Goal: Information Seeking & Learning: Understand process/instructions

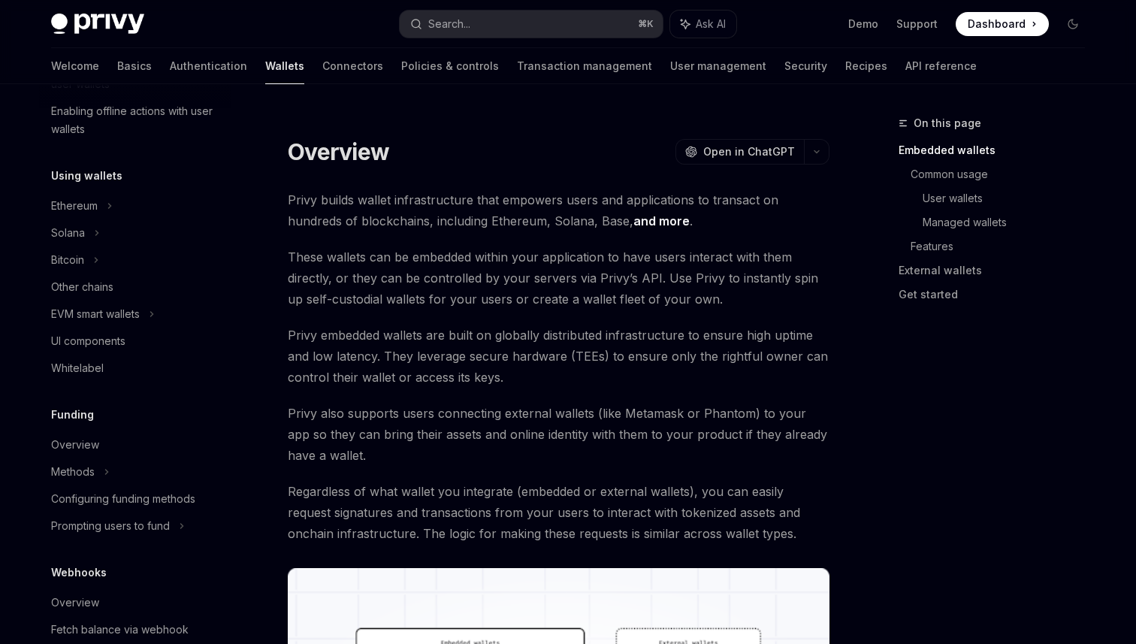
scroll to position [297, 0]
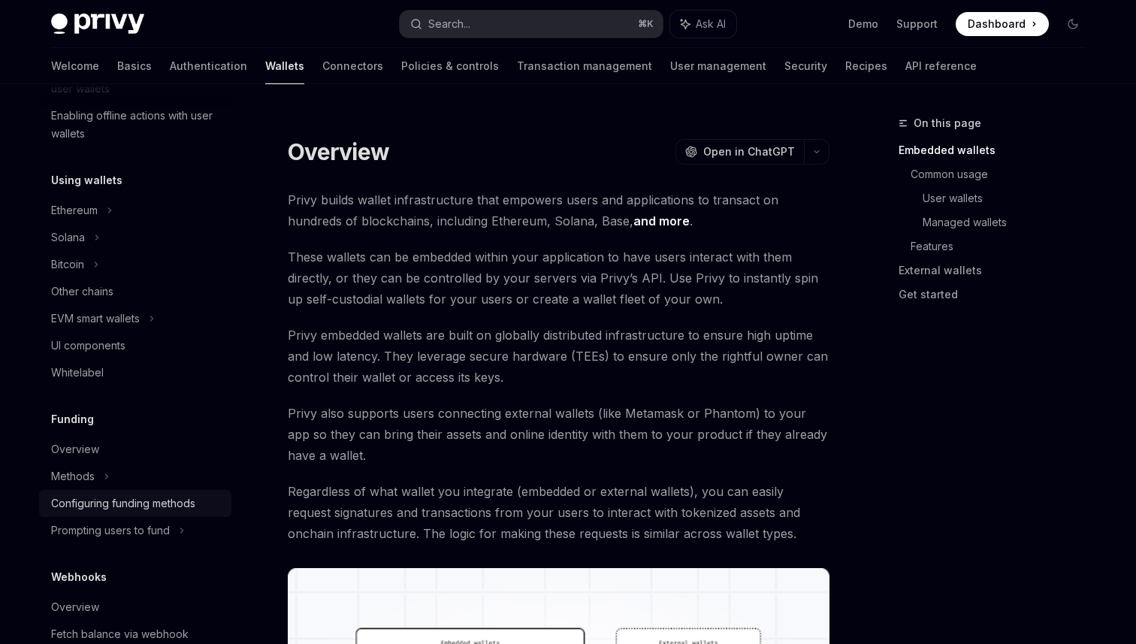
click at [110, 510] on div "Configuring funding methods" at bounding box center [123, 503] width 144 height 18
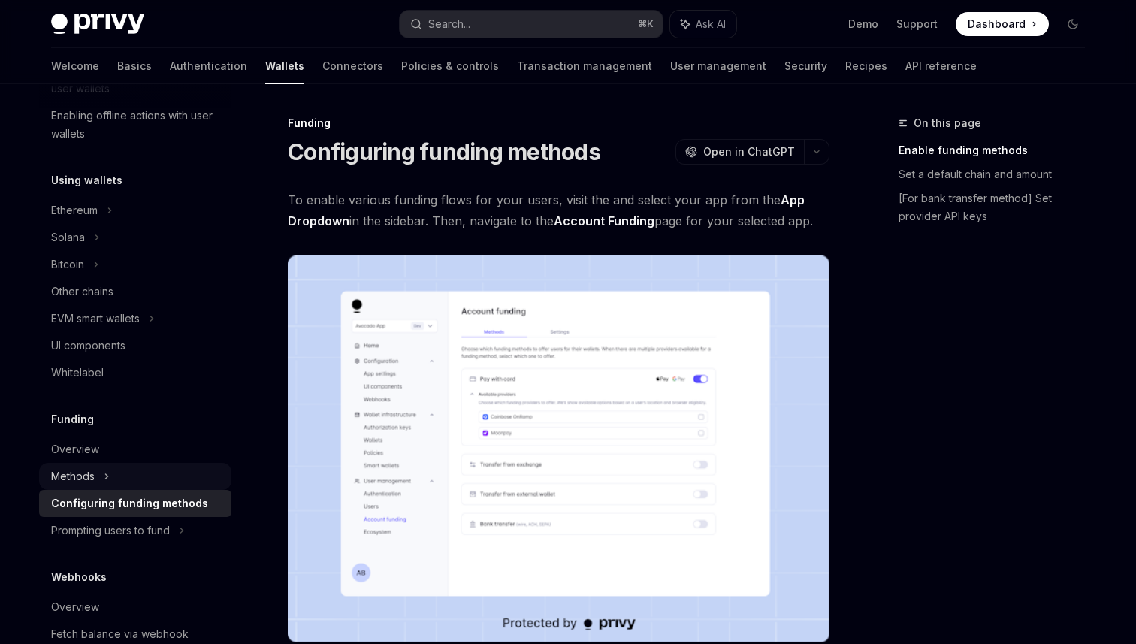
click at [78, 483] on div "Methods" at bounding box center [73, 476] width 44 height 18
type textarea "*"
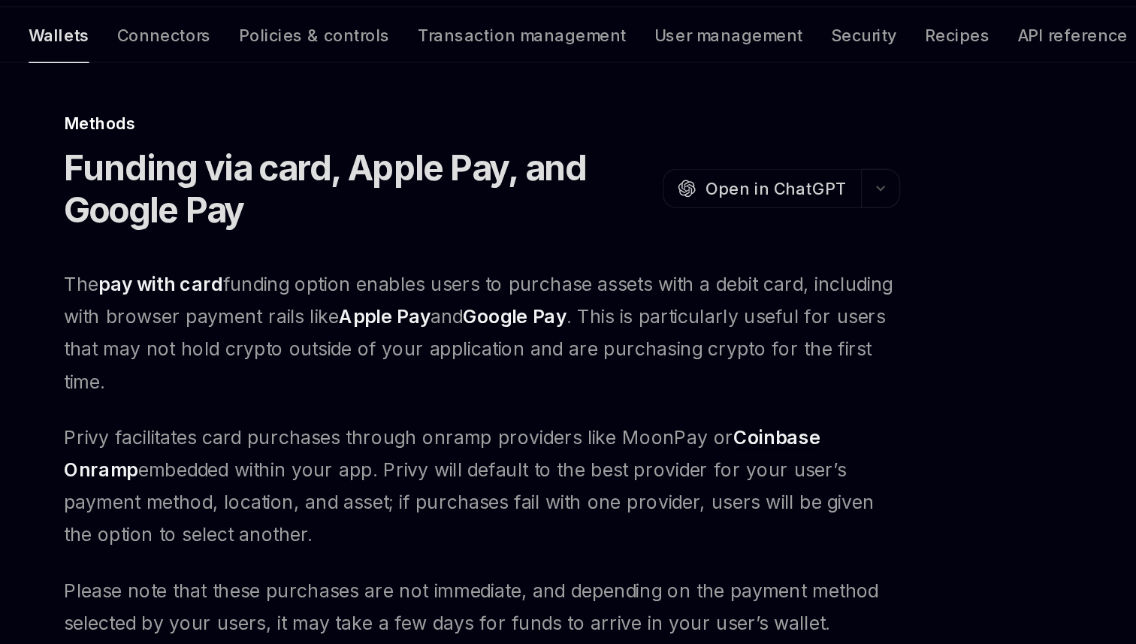
click at [434, 328] on span "Privy facilitates card purchases through onramp providers like MoonPay or Coinb…" at bounding box center [559, 357] width 542 height 84
drag, startPoint x: 434, startPoint y: 328, endPoint x: 662, endPoint y: 315, distance: 228.0
click at [468, 328] on span "Privy facilitates card purchases through onramp providers like MoonPay or Coinb…" at bounding box center [559, 357] width 542 height 84
click at [644, 331] on span "Privy facilitates card purchases through onramp providers like MoonPay or Coinb…" at bounding box center [559, 357] width 542 height 84
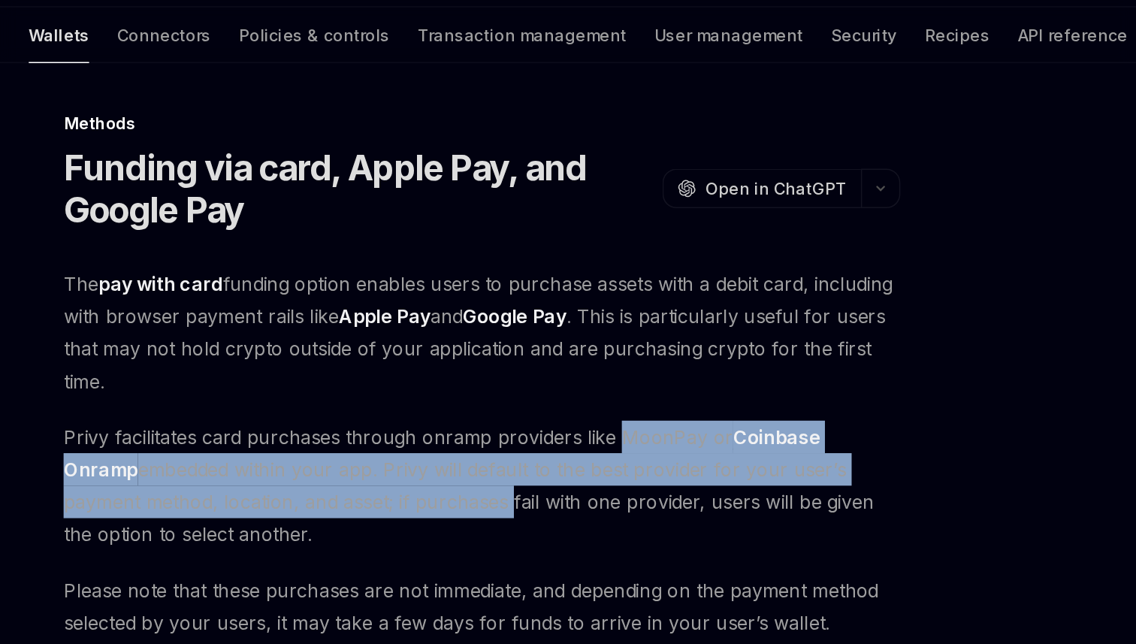
drag, startPoint x: 644, startPoint y: 331, endPoint x: 488, endPoint y: 366, distance: 159.3
click at [493, 366] on span "Privy facilitates card purchases through onramp providers like MoonPay or Coinb…" at bounding box center [559, 357] width 542 height 84
click at [488, 366] on span "Privy facilitates card purchases through onramp providers like MoonPay or Coinb…" at bounding box center [559, 357] width 542 height 84
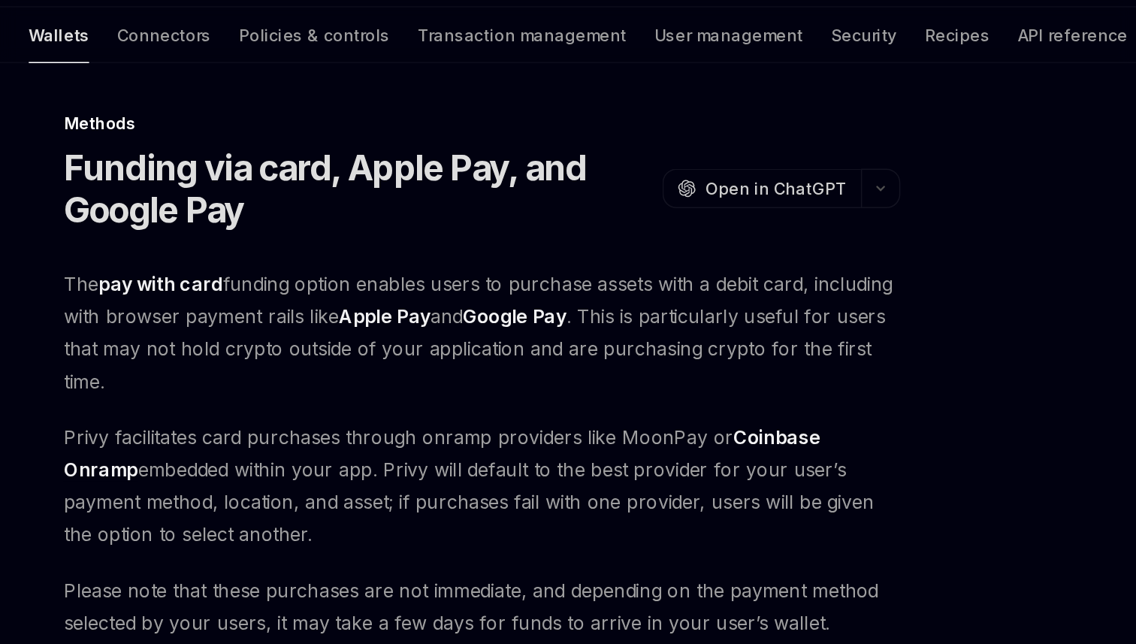
click at [445, 358] on span "Privy facilitates card purchases through onramp providers like MoonPay or Coinb…" at bounding box center [559, 357] width 542 height 84
click at [445, 347] on span "Privy facilitates card purchases through onramp providers like MoonPay or Coinb…" at bounding box center [559, 357] width 542 height 84
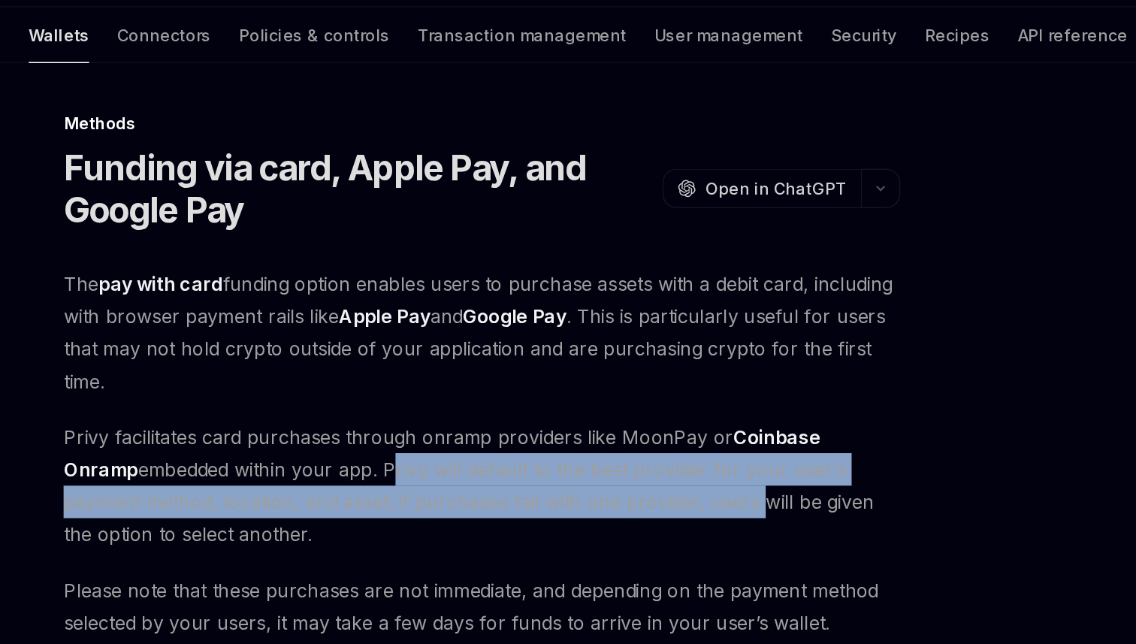
drag, startPoint x: 445, startPoint y: 347, endPoint x: 625, endPoint y: 369, distance: 181.6
click at [630, 368] on span "Privy facilitates card purchases through onramp providers like MoonPay or Coinb…" at bounding box center [559, 357] width 542 height 84
click at [625, 369] on span "Privy facilitates card purchases through onramp providers like MoonPay or Coinb…" at bounding box center [559, 357] width 542 height 84
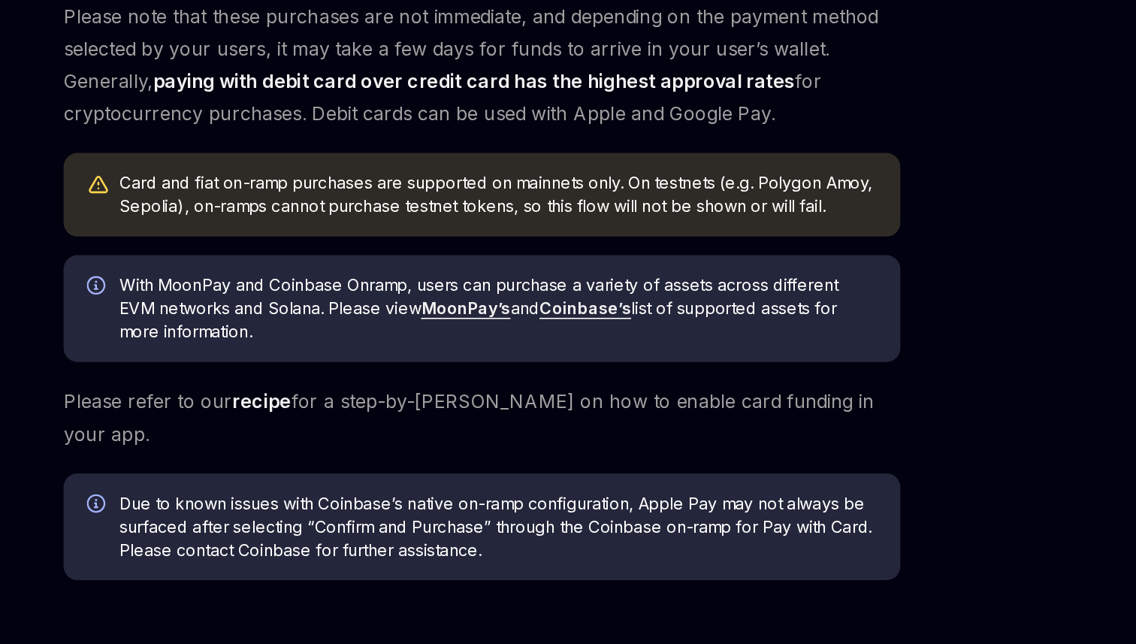
scroll to position [189, 0]
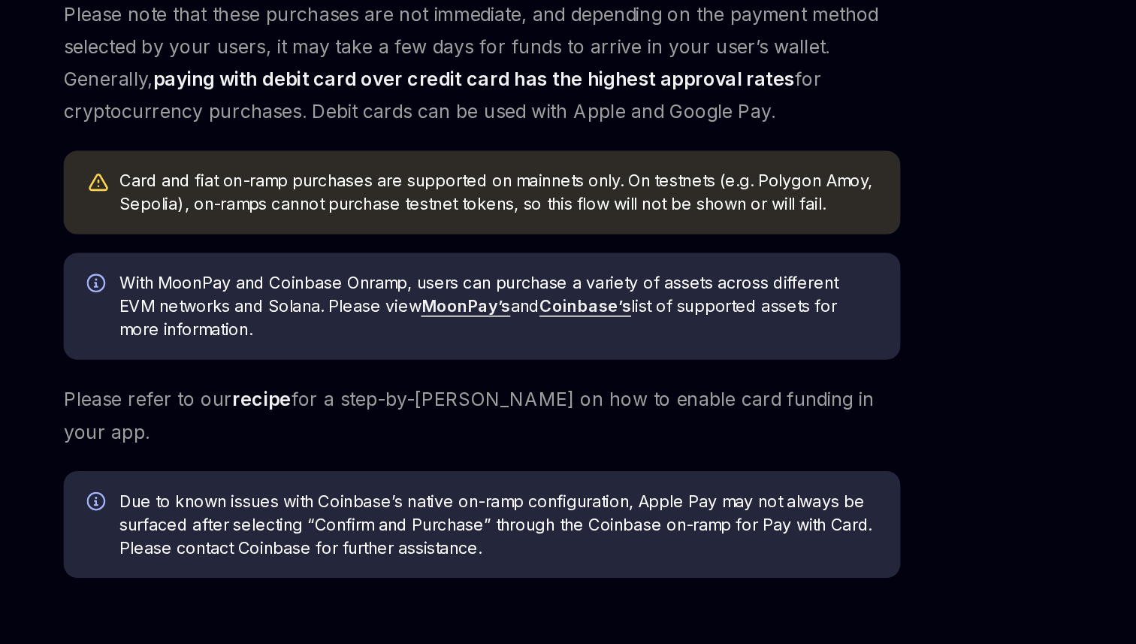
click at [493, 344] on div "Card and fiat on-ramp purchases are supported on mainnets only. On testnets (e.…" at bounding box center [569, 351] width 490 height 30
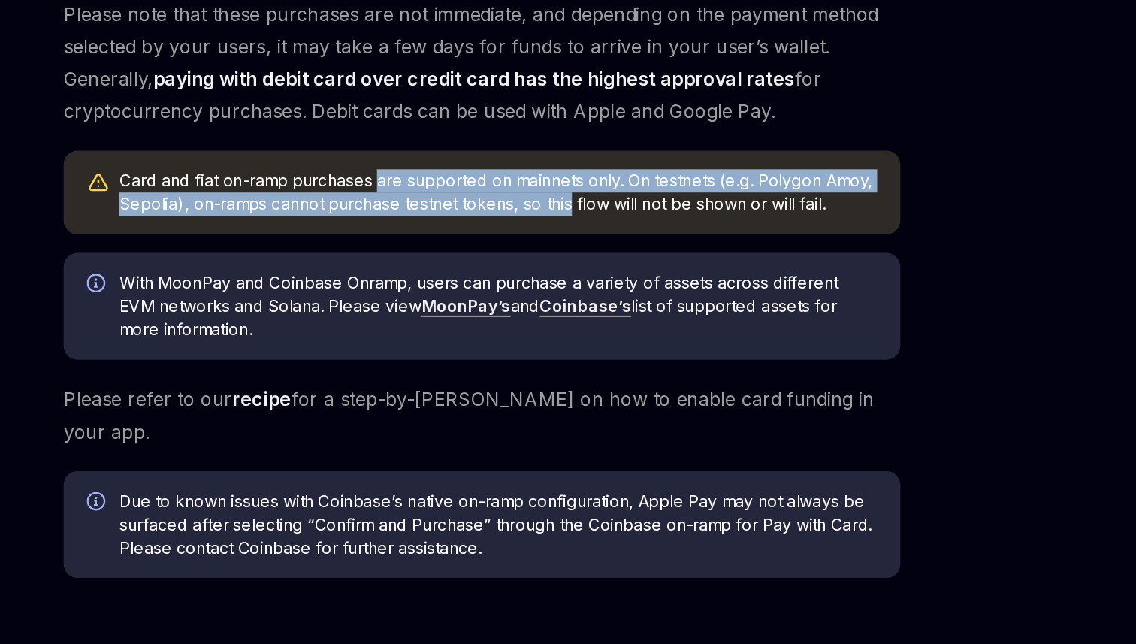
drag, startPoint x: 493, startPoint y: 344, endPoint x: 595, endPoint y: 356, distance: 102.9
click at [605, 356] on div "Card and fiat on-ramp purchases are supported on mainnets only. On testnets (e.…" at bounding box center [569, 351] width 490 height 30
click at [595, 356] on div "Card and fiat on-ramp purchases are supported on mainnets only. On testnets (e.…" at bounding box center [569, 351] width 490 height 30
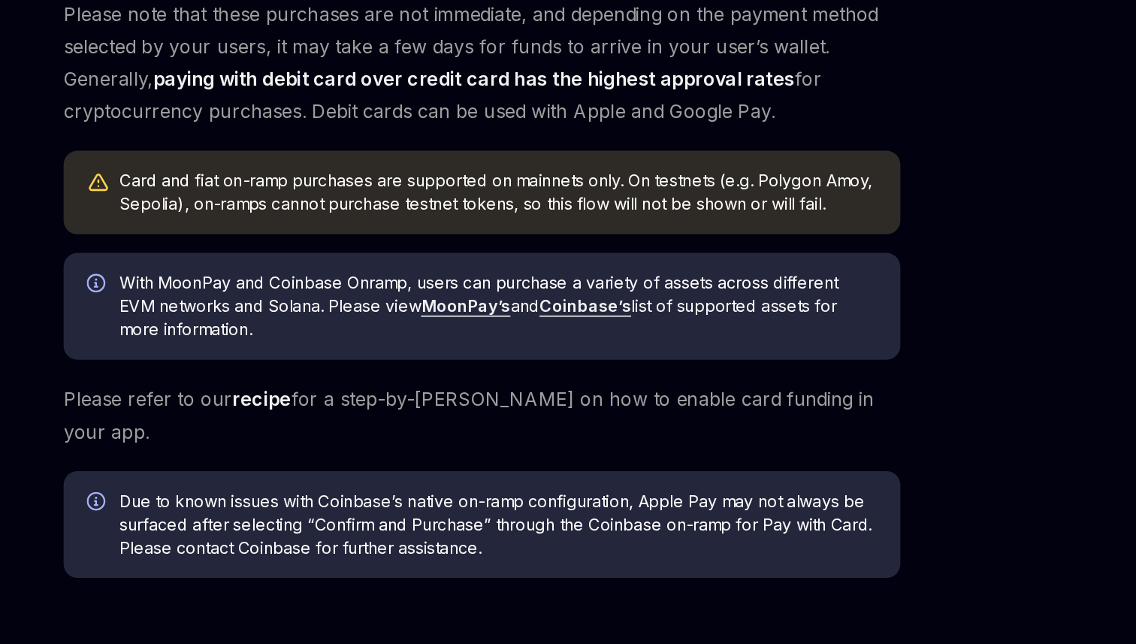
click at [560, 344] on div "Card and fiat on-ramp purchases are supported on mainnets only. On testnets (e.…" at bounding box center [569, 351] width 490 height 30
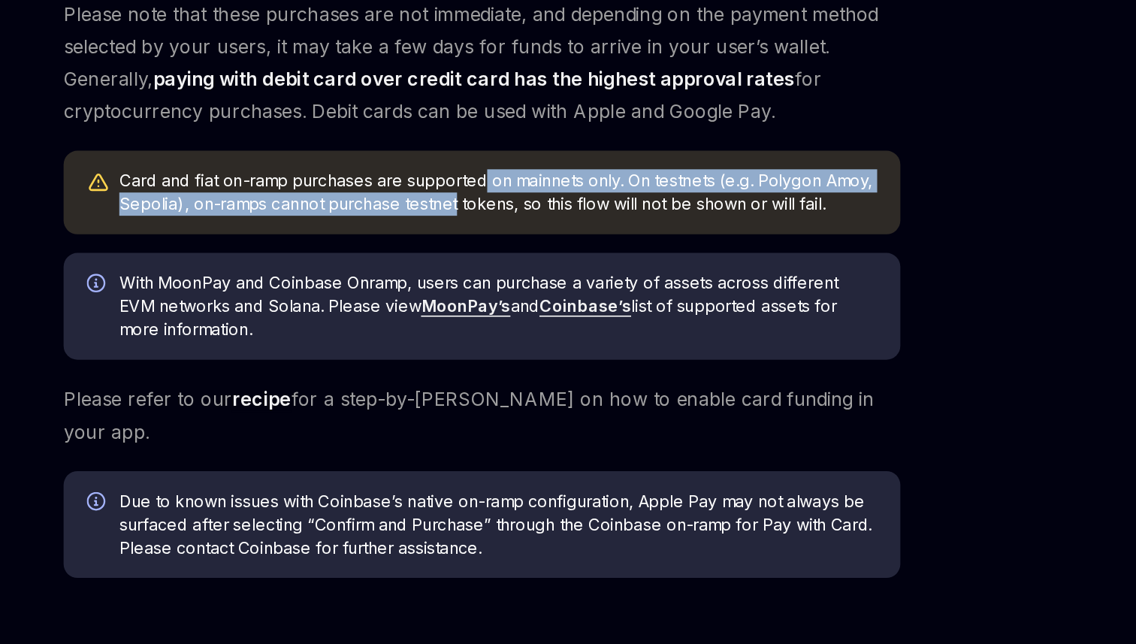
drag, startPoint x: 560, startPoint y: 344, endPoint x: 497, endPoint y: 355, distance: 63.2
click at [505, 355] on div "Card and fiat on-ramp purchases are supported on mainnets only. On testnets (e.…" at bounding box center [569, 351] width 490 height 30
click at [497, 355] on div "Card and fiat on-ramp purchases are supported on mainnets only. On testnets (e.…" at bounding box center [569, 351] width 490 height 30
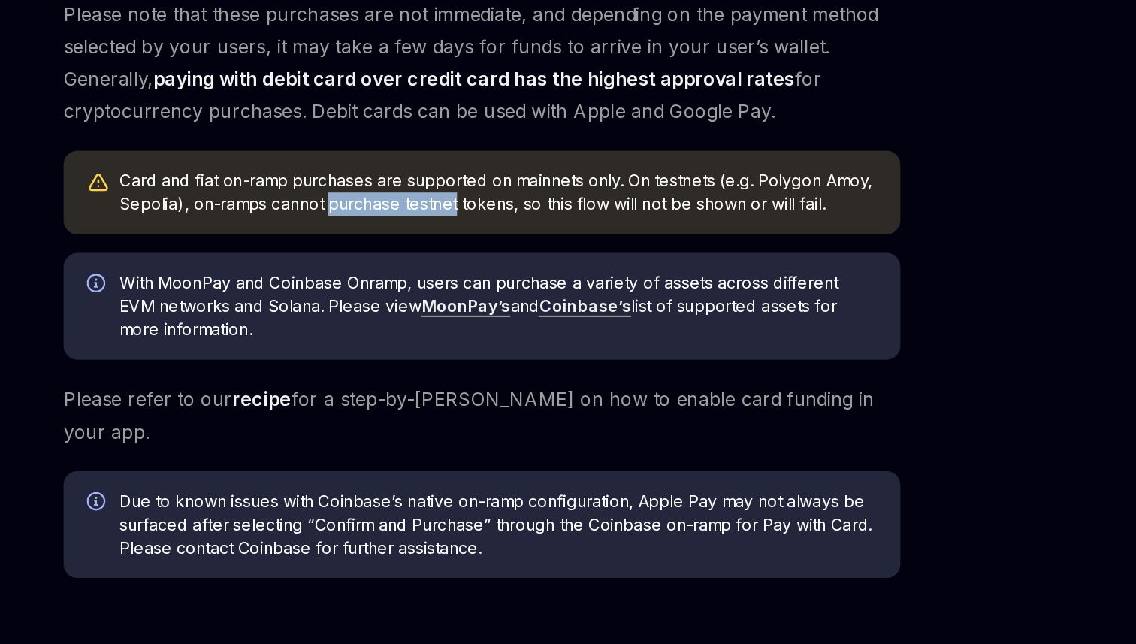
drag, startPoint x: 497, startPoint y: 355, endPoint x: 518, endPoint y: 353, distance: 20.3
click at [537, 353] on div "Card and fiat on-ramp purchases are supported on mainnets only. On testnets (e.…" at bounding box center [569, 351] width 490 height 30
click at [518, 353] on div "Card and fiat on-ramp purchases are supported on mainnets only. On testnets (e.…" at bounding box center [569, 351] width 490 height 30
click at [490, 355] on div "Card and fiat on-ramp purchases are supported on mainnets only. On testnets (e.…" at bounding box center [569, 351] width 490 height 30
drag, startPoint x: 490, startPoint y: 355, endPoint x: 621, endPoint y: 354, distance: 131.5
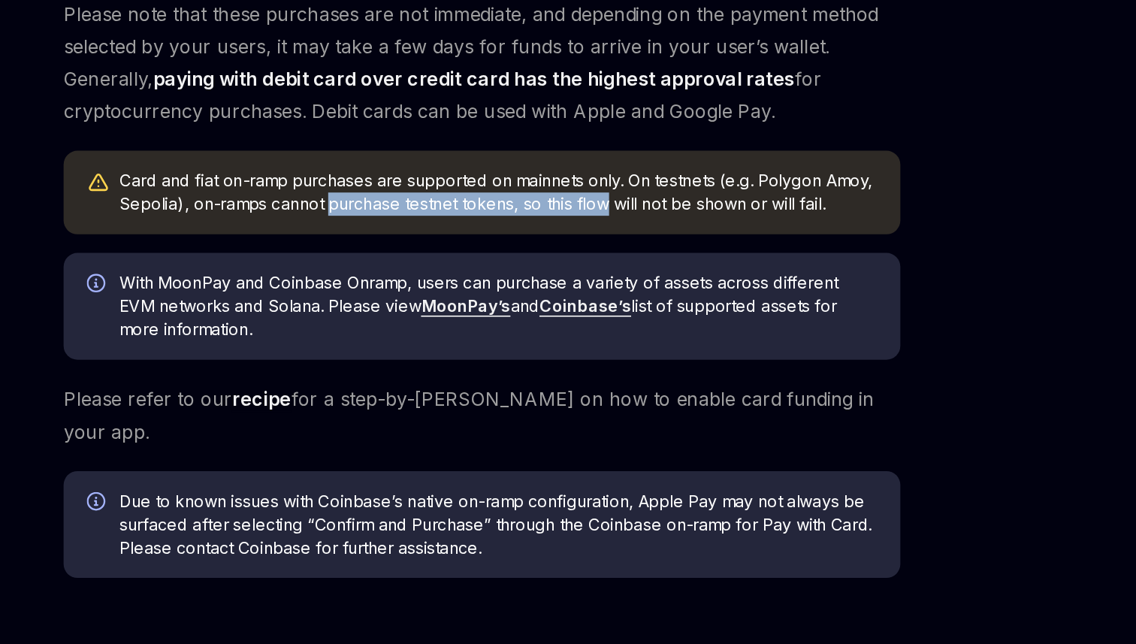
click at [621, 354] on div "Card and fiat on-ramp purchases are supported on mainnets only. On testnets (e.…" at bounding box center [569, 351] width 490 height 30
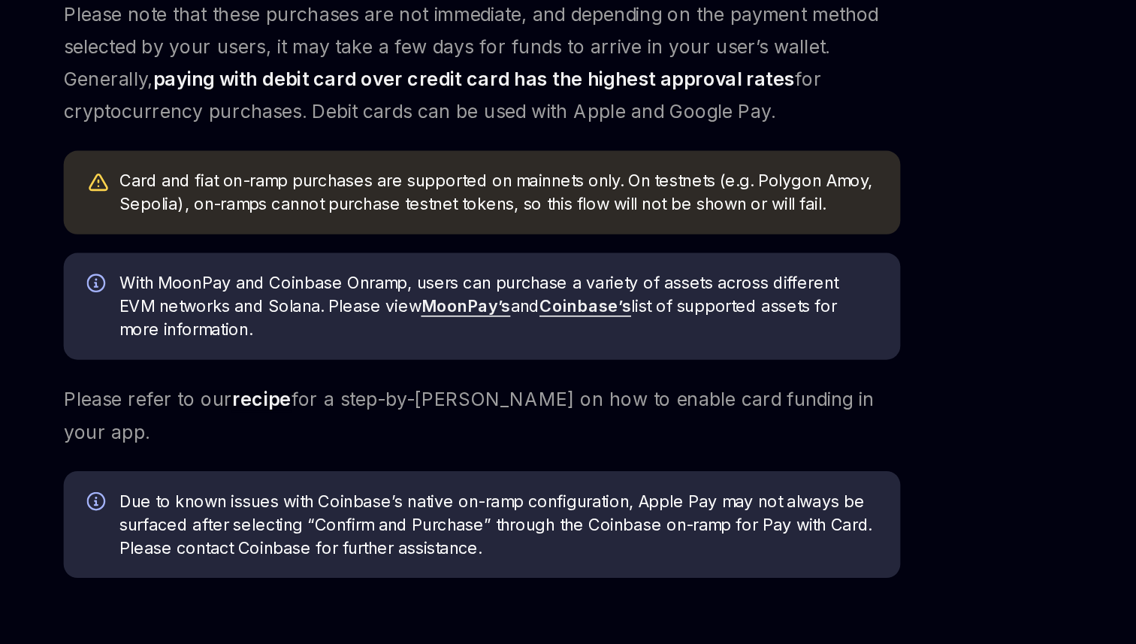
click at [584, 361] on div "Card and fiat on-ramp purchases are supported on mainnets only. On testnets (e.…" at bounding box center [569, 351] width 490 height 30
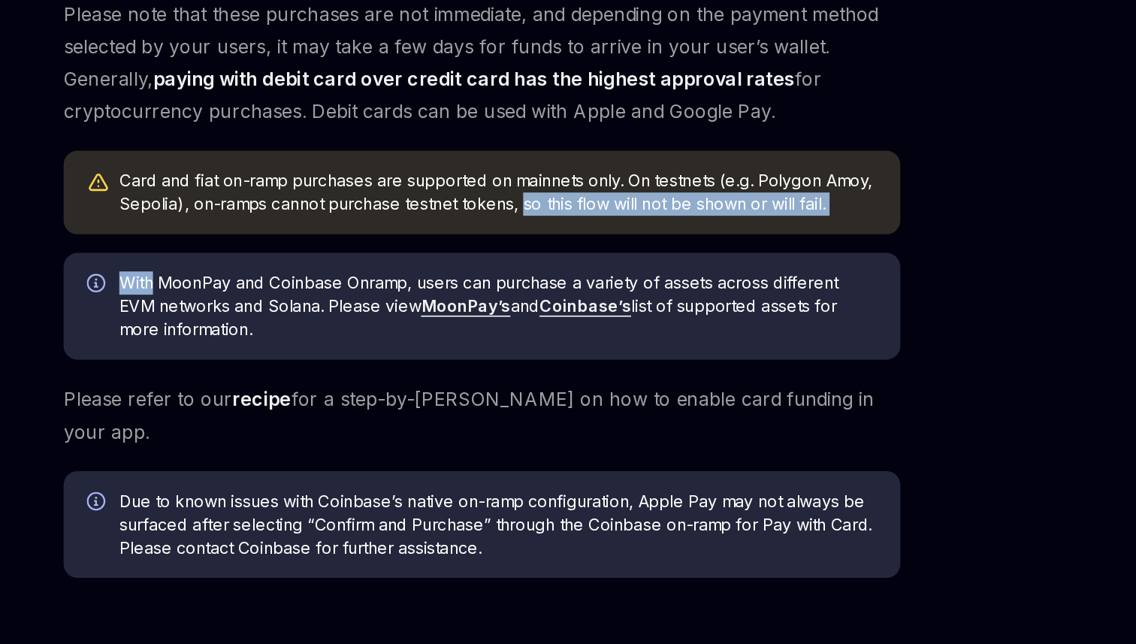
drag, startPoint x: 584, startPoint y: 361, endPoint x: 684, endPoint y: 381, distance: 101.2
click at [690, 380] on div "The pay with card funding option enables users to purchase assets with a debit …" at bounding box center [559, 314] width 542 height 574
click at [684, 381] on div "The pay with card funding option enables users to purchase assets with a debit …" at bounding box center [559, 314] width 542 height 574
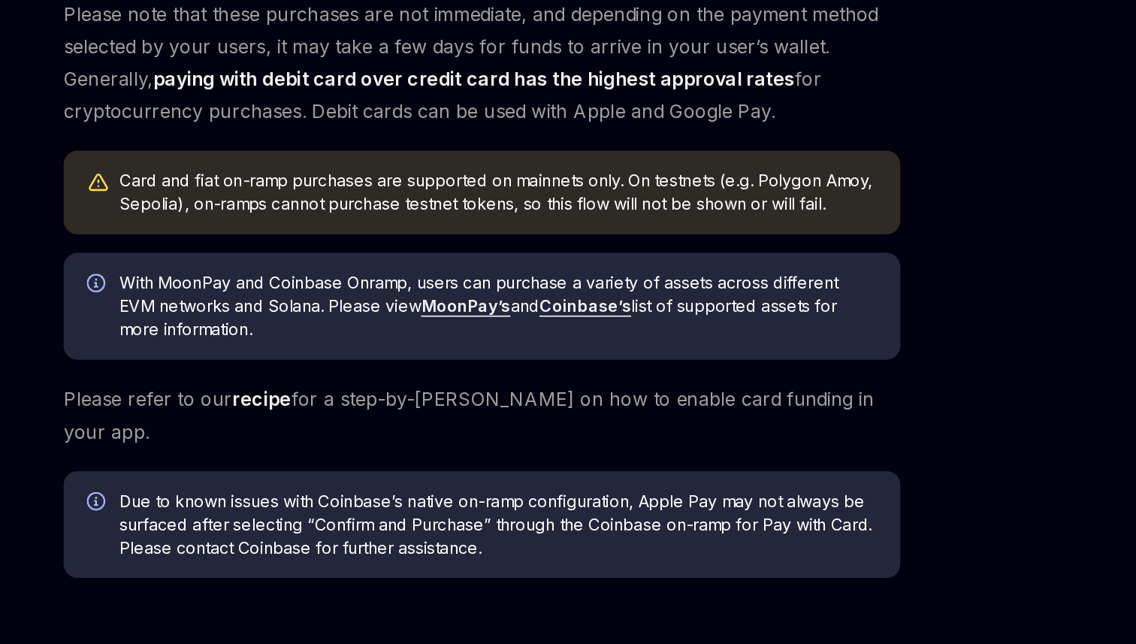
click at [487, 405] on span "With MoonPay and Coinbase Onramp, users can purchase a variety of assets across…" at bounding box center [569, 425] width 490 height 45
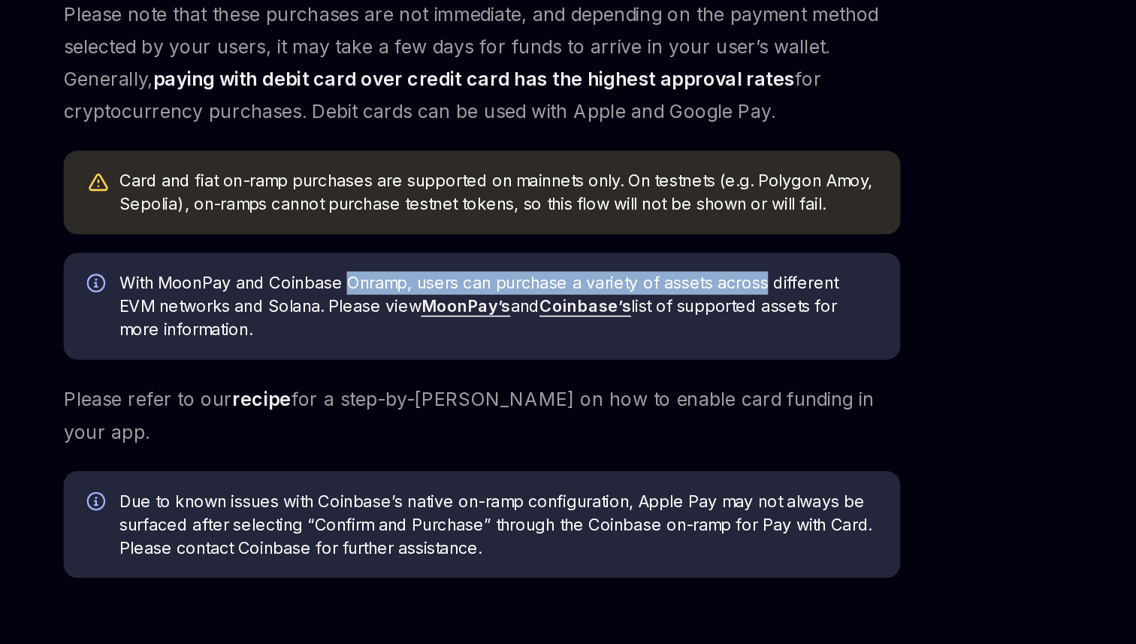
drag, startPoint x: 487, startPoint y: 405, endPoint x: 729, endPoint y: 409, distance: 241.9
click at [729, 409] on span "With MoonPay and Coinbase Onramp, users can purchase a variety of assets across…" at bounding box center [569, 425] width 490 height 45
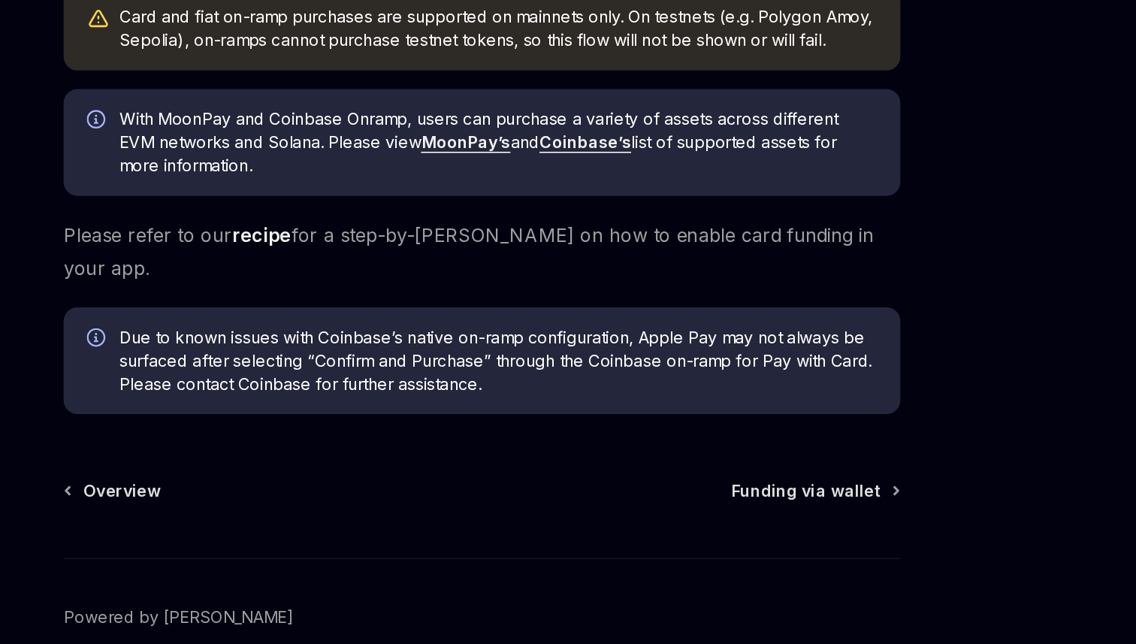
scroll to position [294, 0]
